Goal: Transaction & Acquisition: Book appointment/travel/reservation

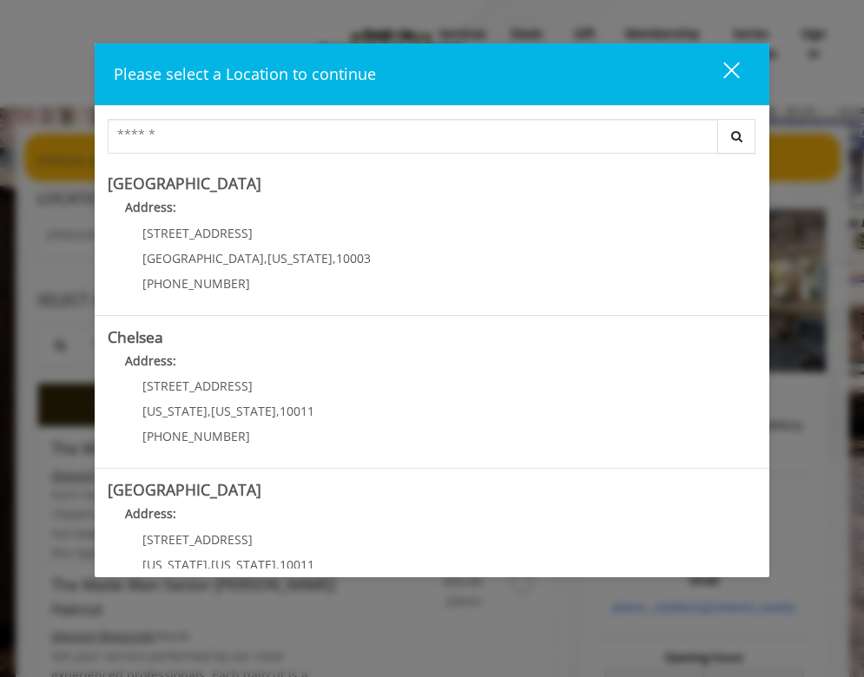
click at [729, 63] on div "close" at bounding box center [720, 74] width 35 height 26
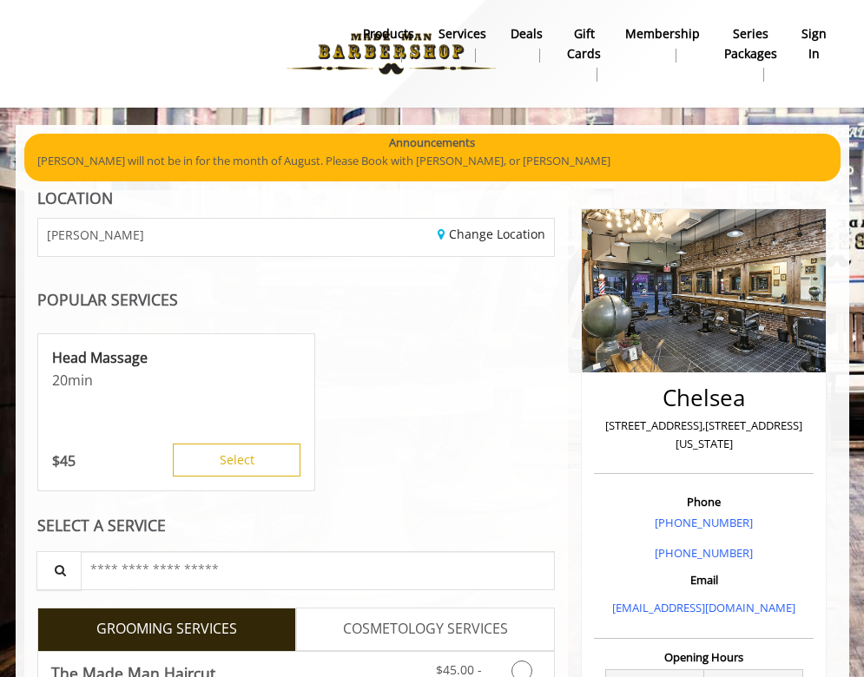
click at [813, 36] on b "sign in" at bounding box center [813, 43] width 25 height 39
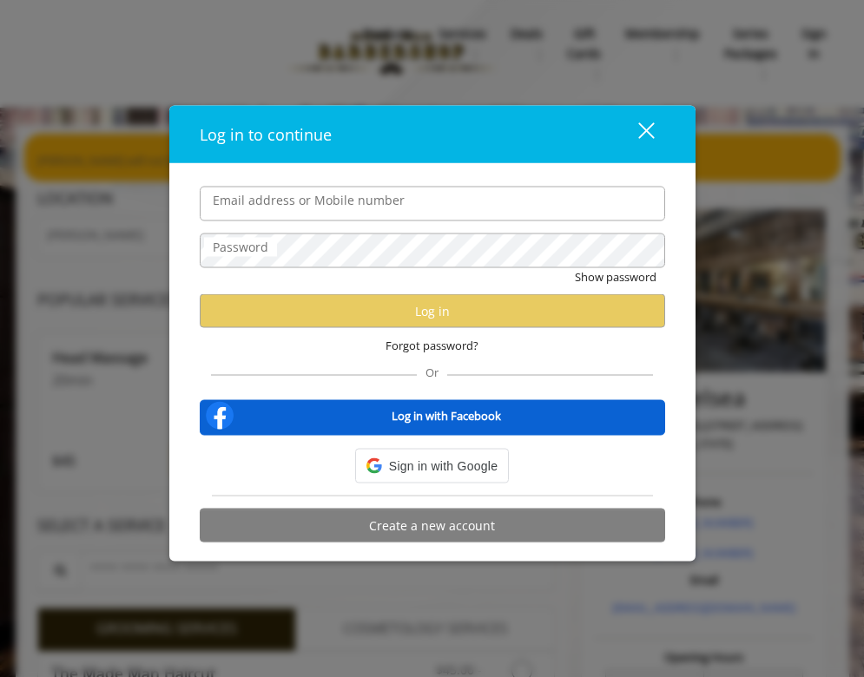
type input "**********"
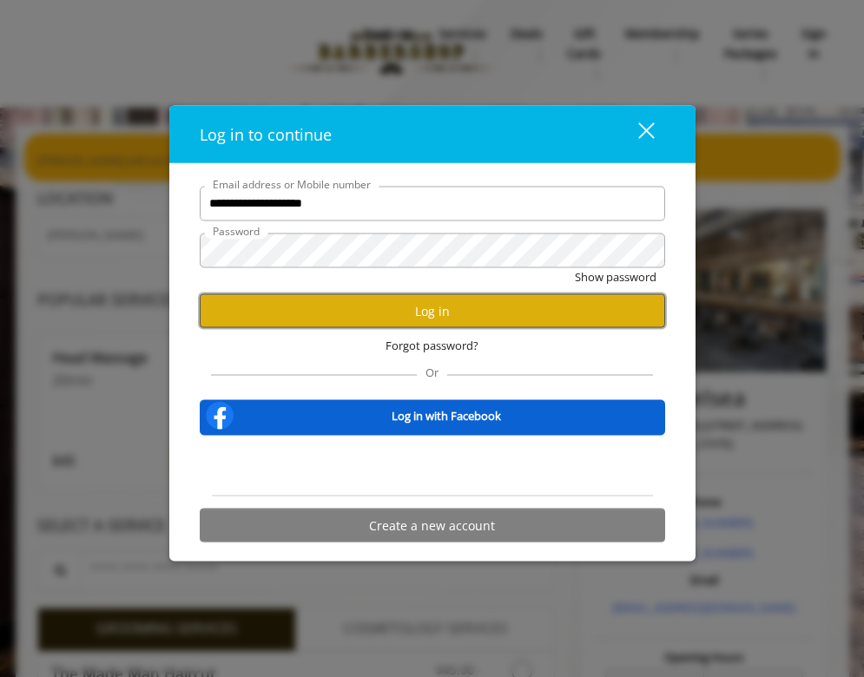
click at [497, 326] on button "Log in" at bounding box center [432, 311] width 465 height 34
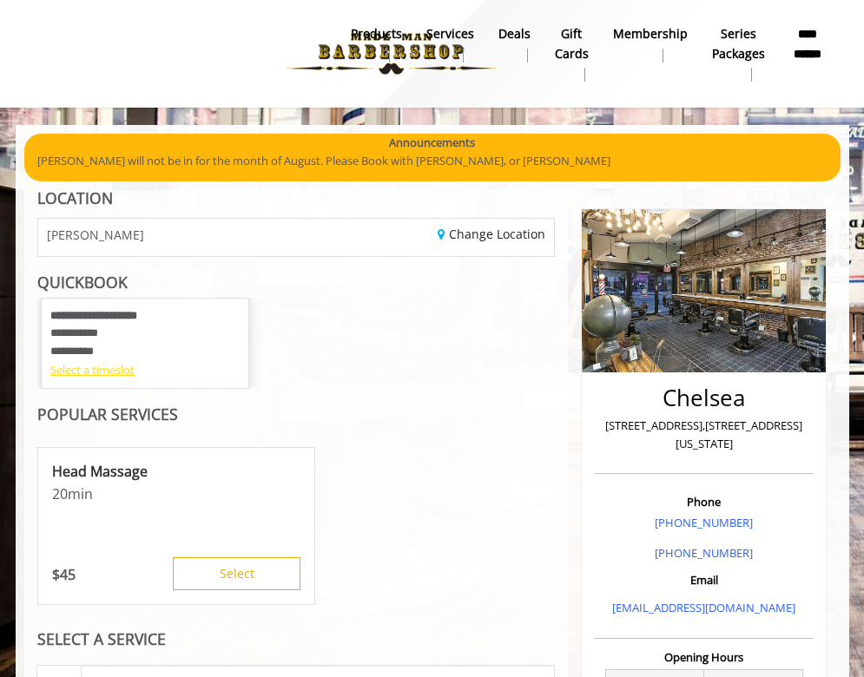
click at [108, 363] on div "Select a timeslot" at bounding box center [144, 370] width 189 height 18
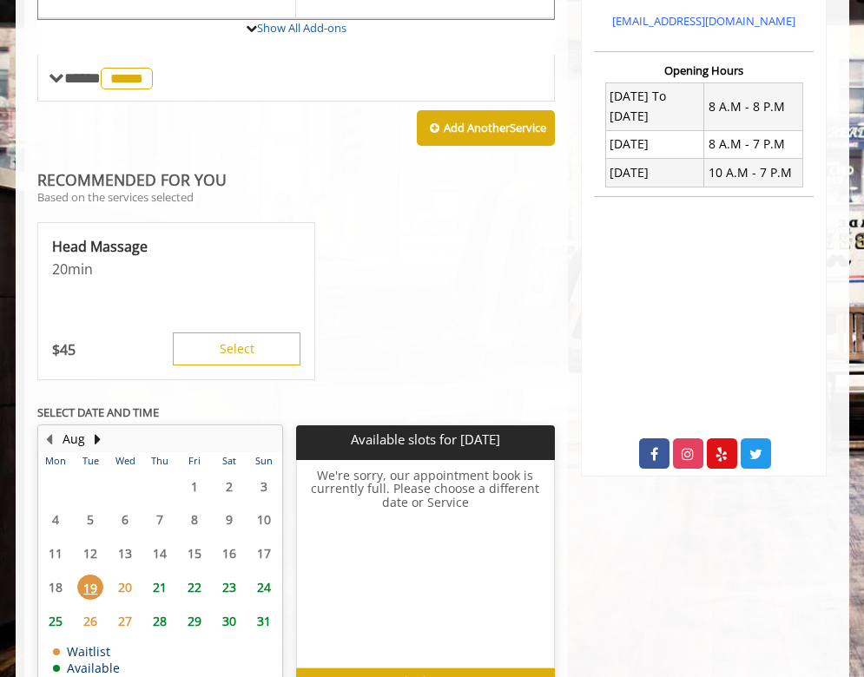
scroll to position [657, 0]
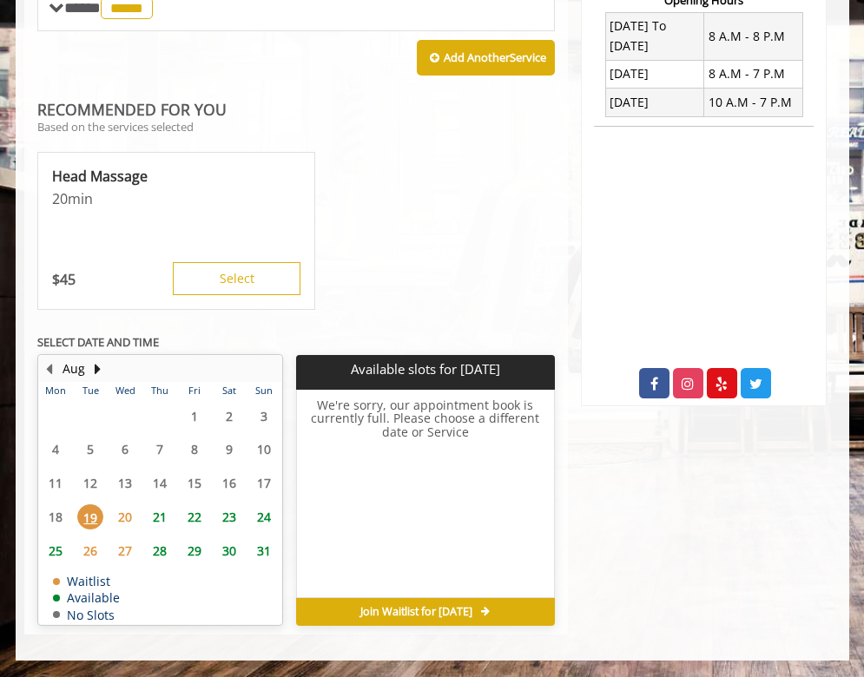
click at [128, 518] on span "20" at bounding box center [125, 517] width 26 height 25
click at [166, 511] on span "21" at bounding box center [160, 517] width 26 height 25
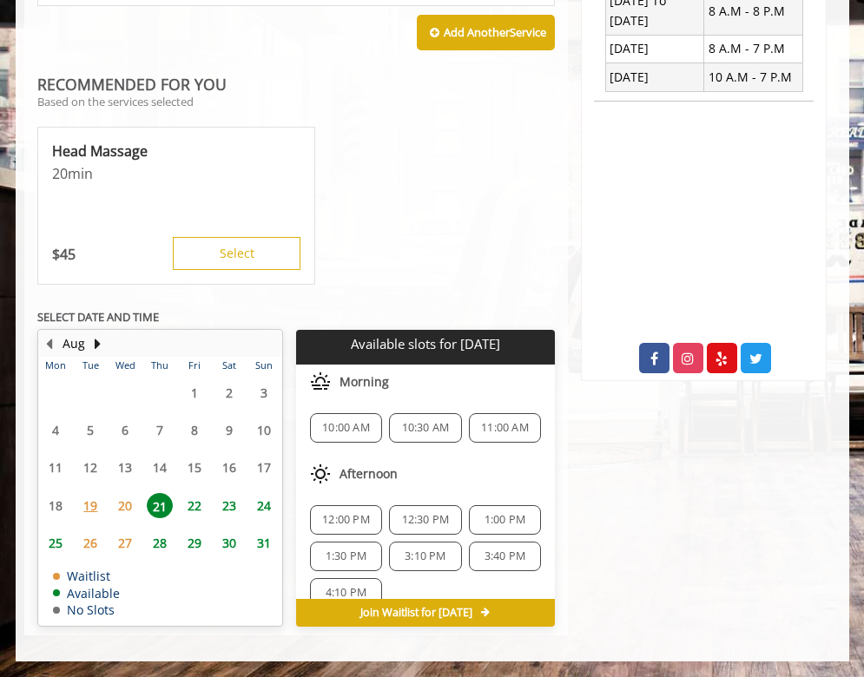
scroll to position [683, 0]
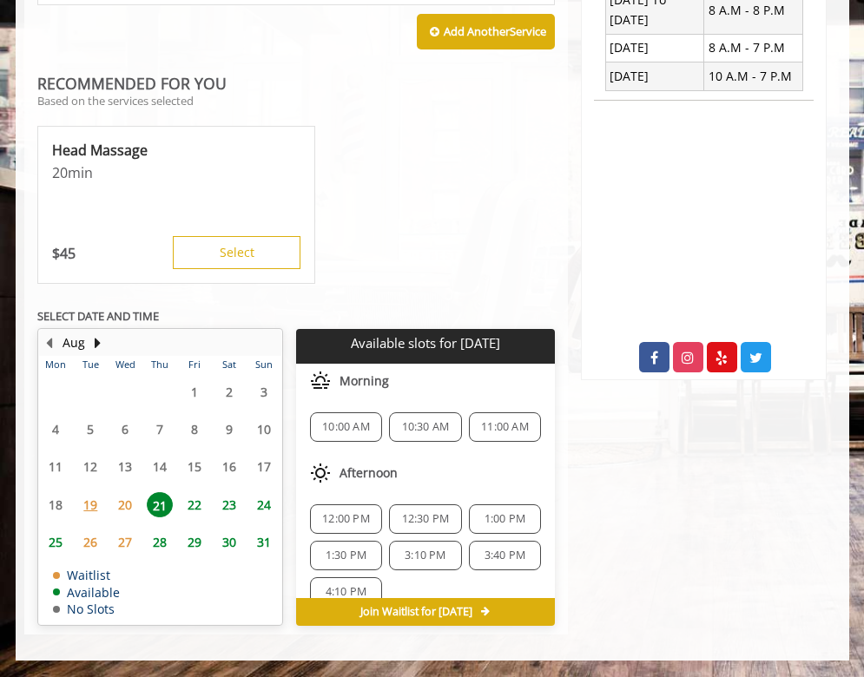
click at [362, 429] on span "10:00 AM" at bounding box center [346, 427] width 48 height 14
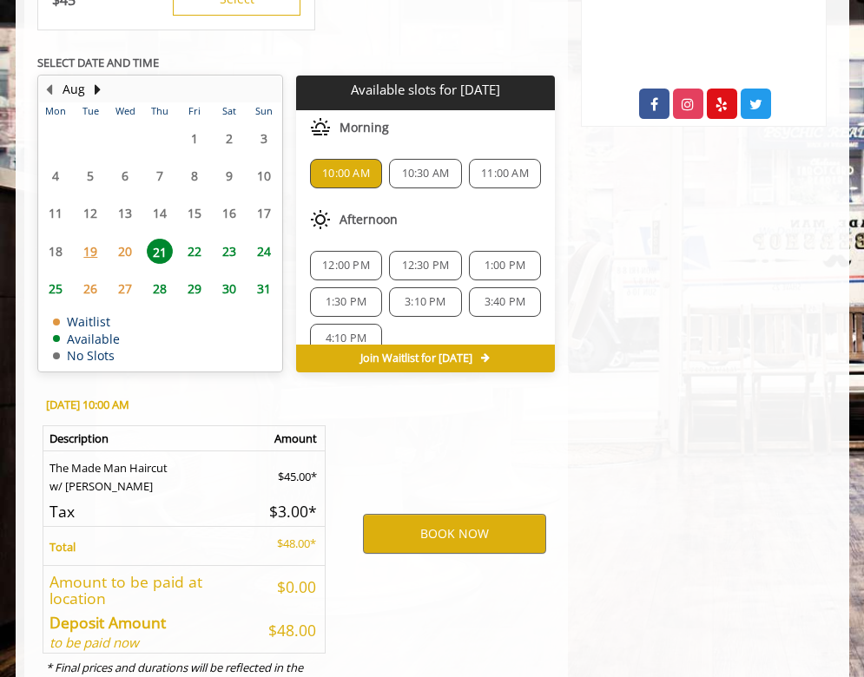
scroll to position [1006, 0]
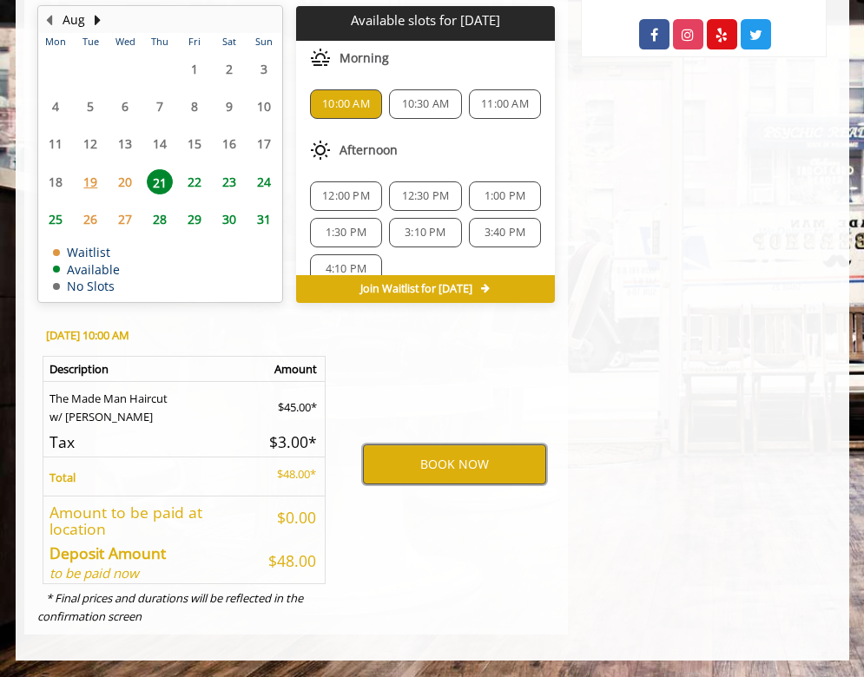
click at [515, 459] on button "BOOK NOW" at bounding box center [454, 465] width 183 height 40
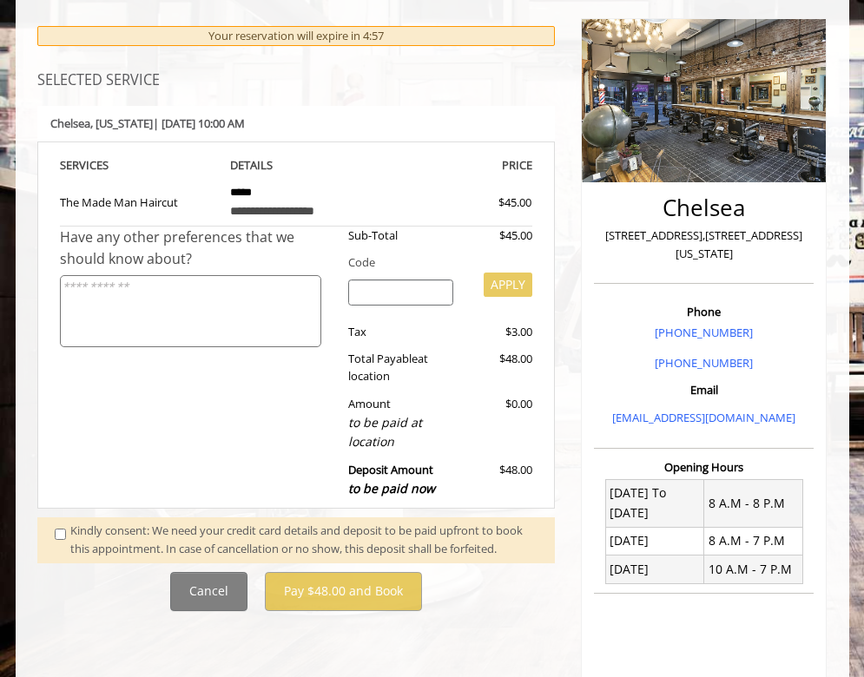
scroll to position [178, 0]
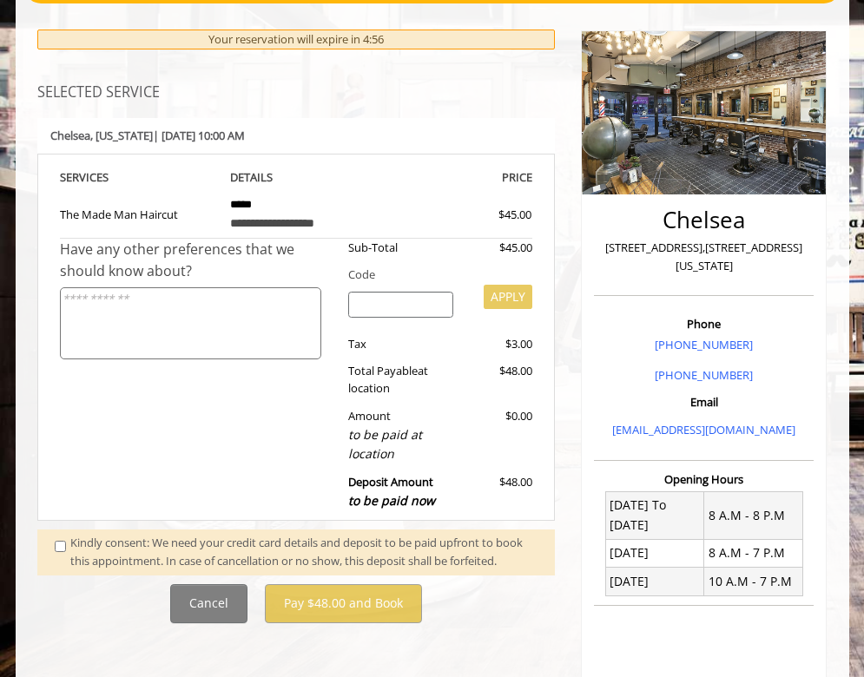
click at [64, 561] on span at bounding box center [63, 552] width 43 height 36
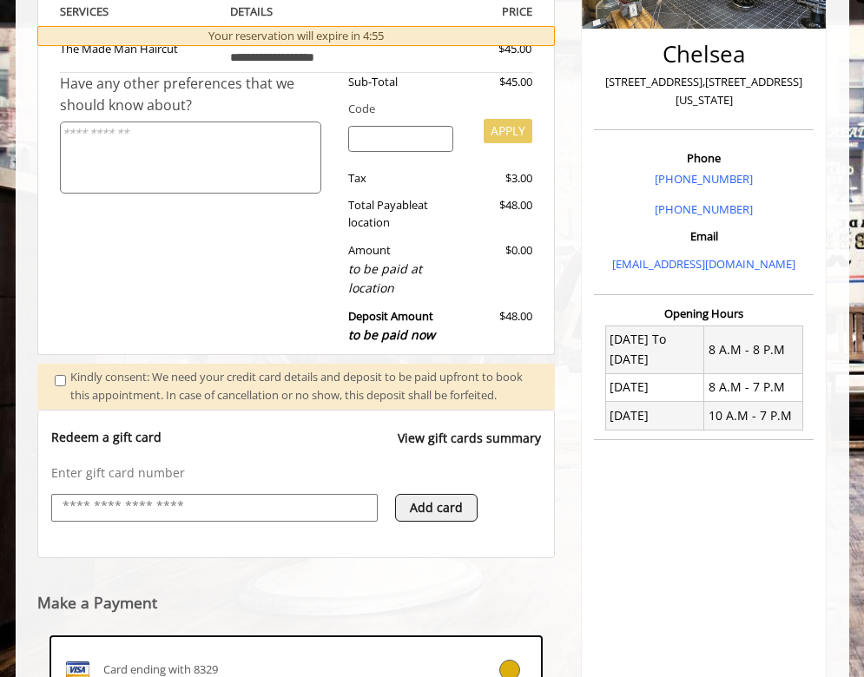
scroll to position [610, 0]
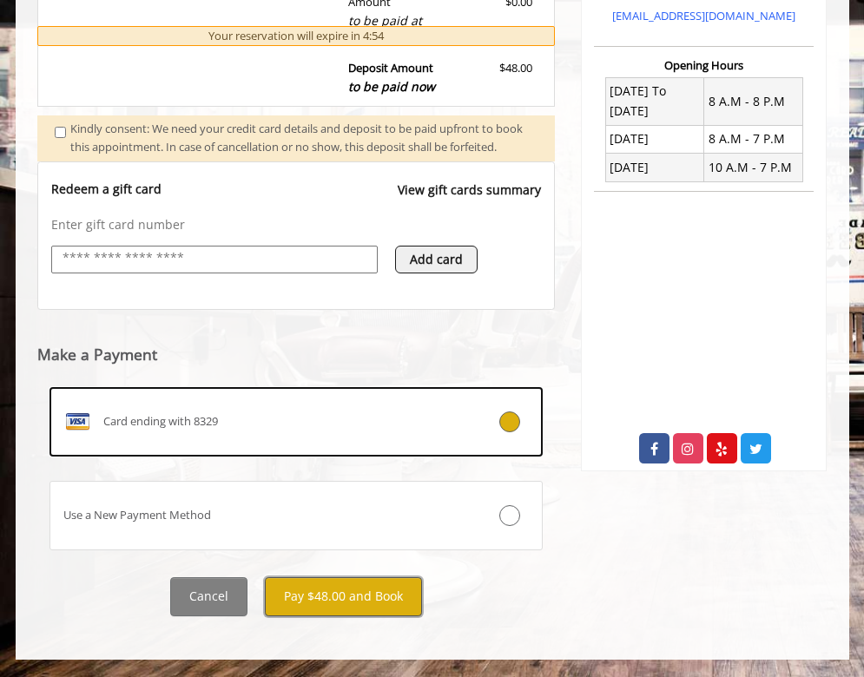
click at [388, 597] on button "Pay $48.00 and Book" at bounding box center [343, 596] width 157 height 39
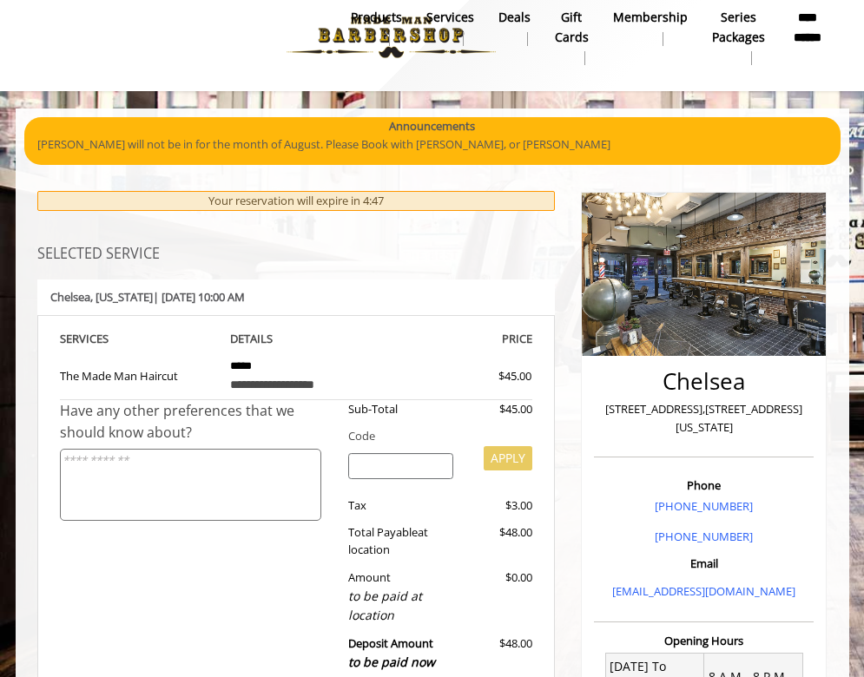
scroll to position [0, 0]
